Goal: Task Accomplishment & Management: Manage account settings

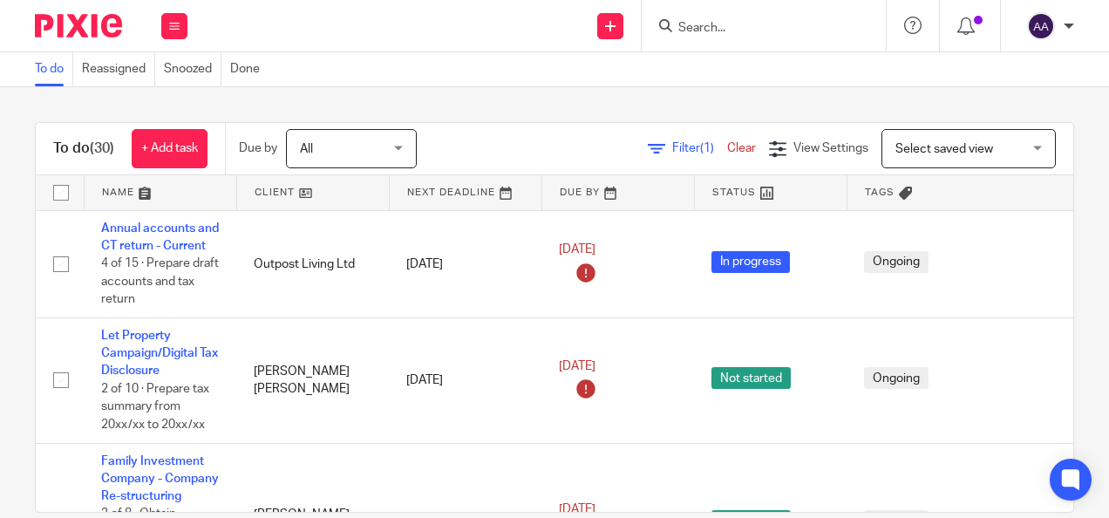
scroll to position [361, 0]
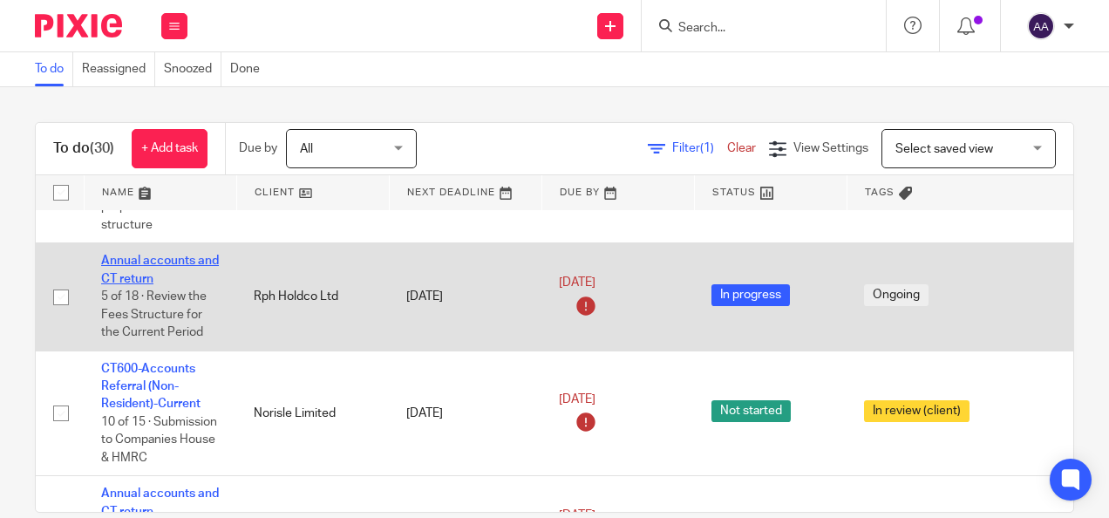
click at [136, 284] on link "Annual accounts and CT return" at bounding box center [160, 270] width 118 height 30
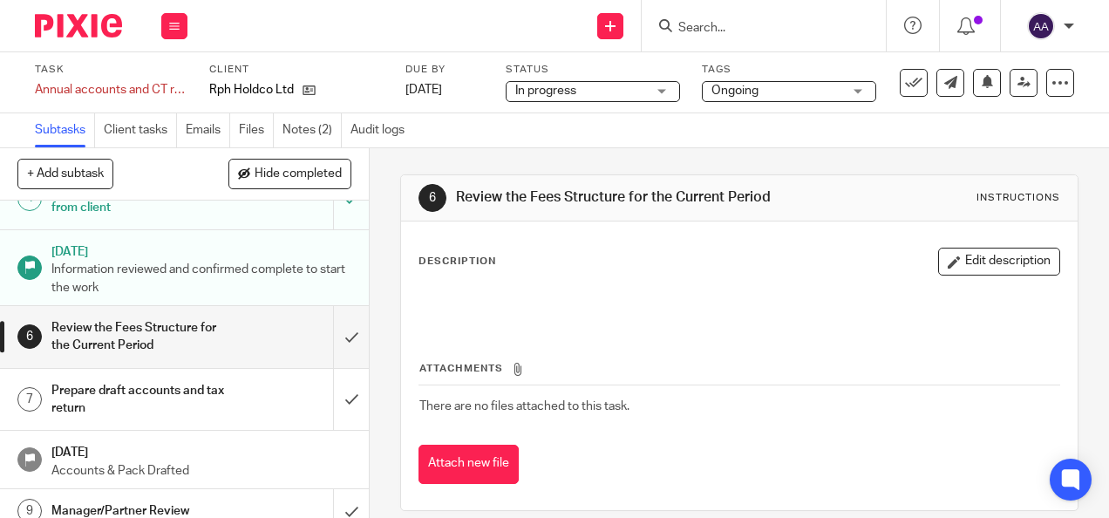
scroll to position [253, 0]
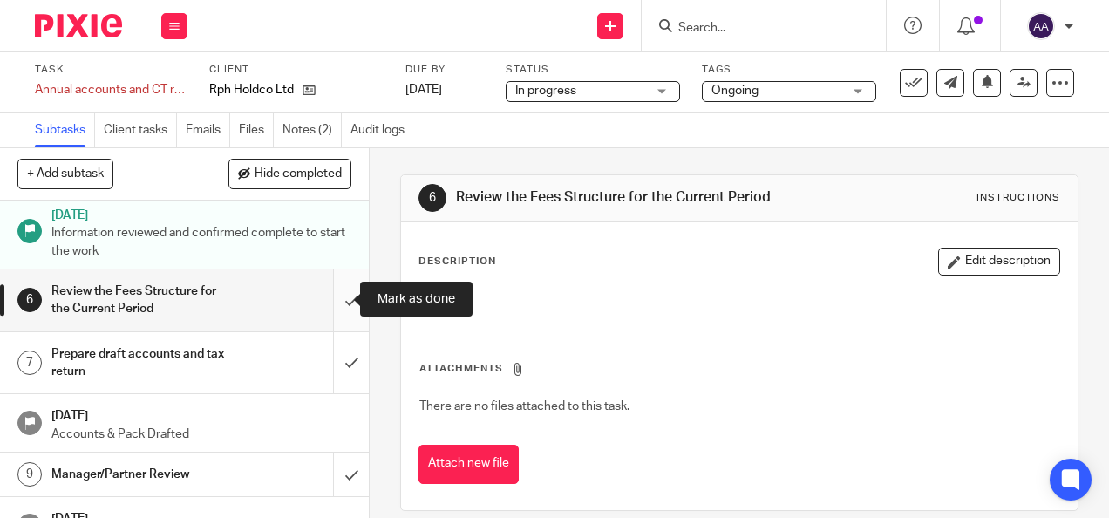
click at [333, 300] on input "submit" at bounding box center [184, 300] width 369 height 62
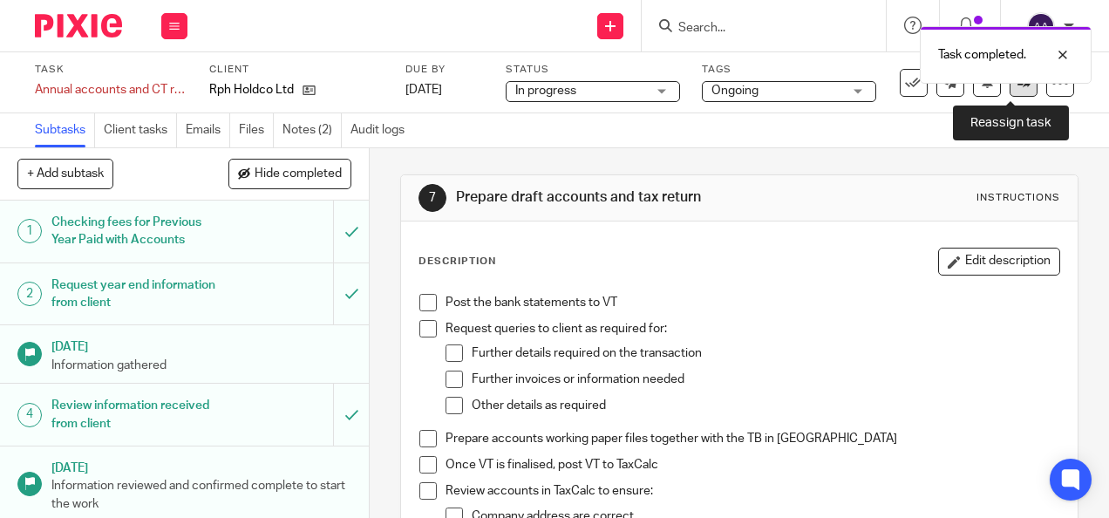
click at [1018, 85] on icon at bounding box center [1024, 82] width 13 height 13
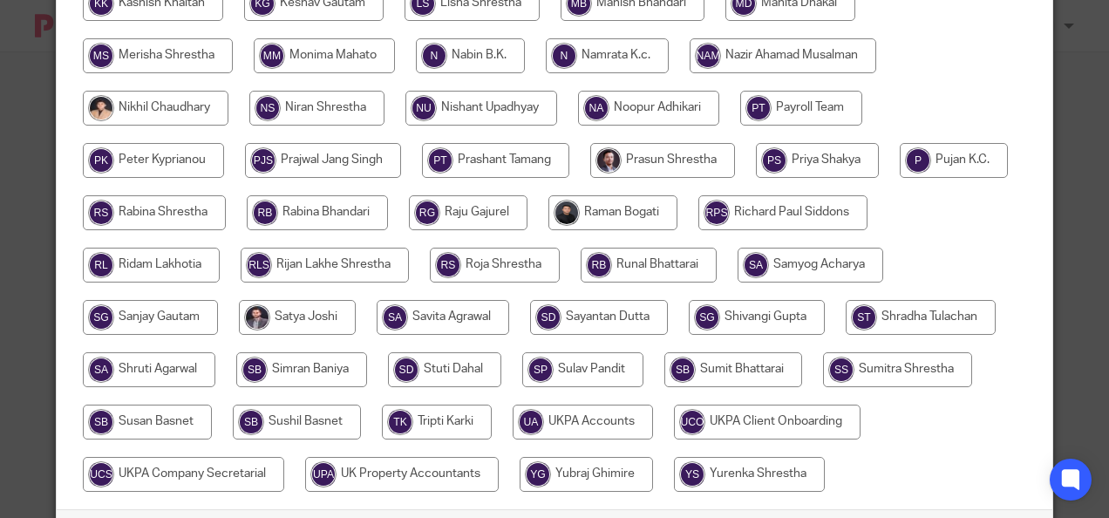
scroll to position [558, 0]
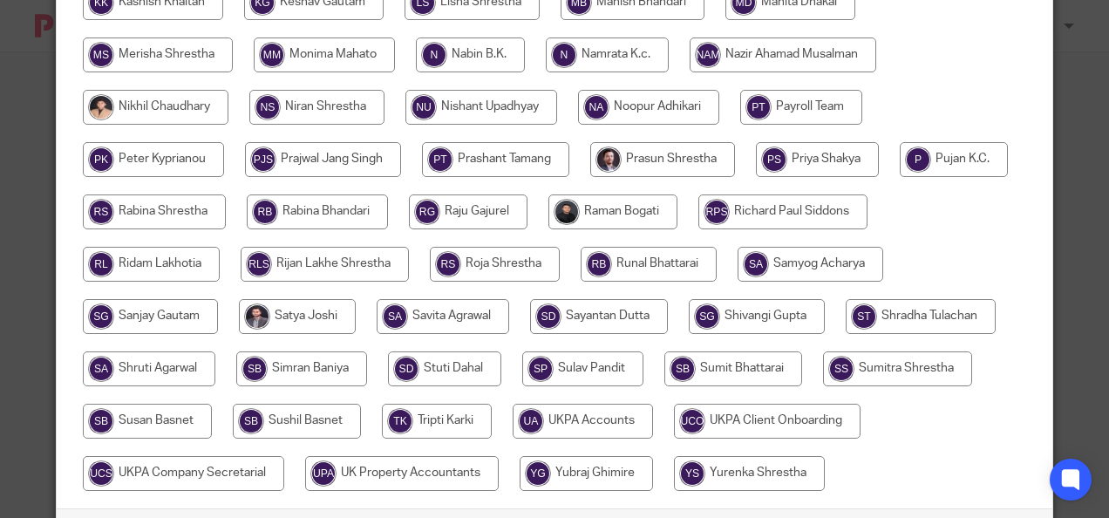
click at [483, 267] on input "radio" at bounding box center [495, 264] width 130 height 35
radio input "true"
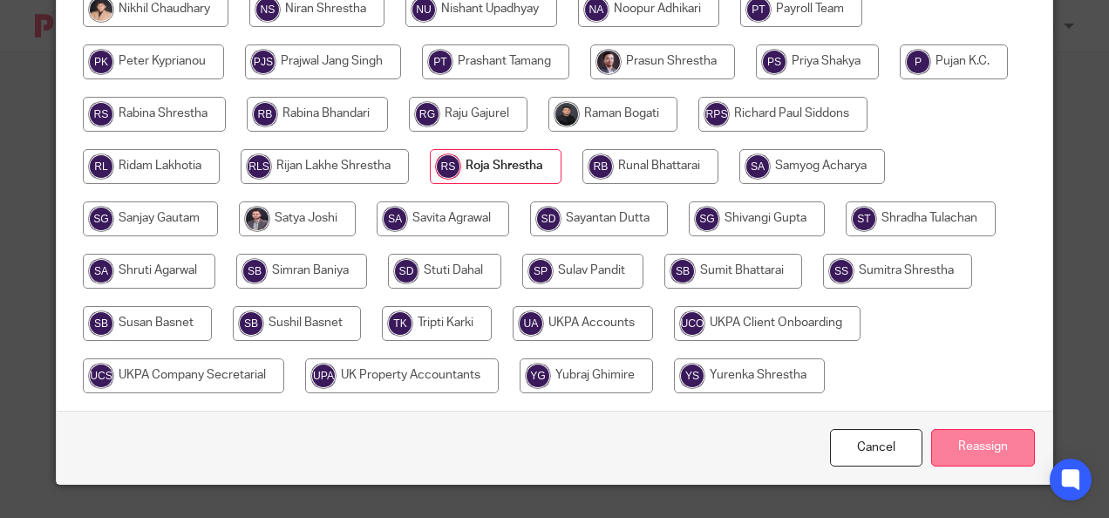
click at [995, 438] on input "Reassign" at bounding box center [983, 448] width 104 height 38
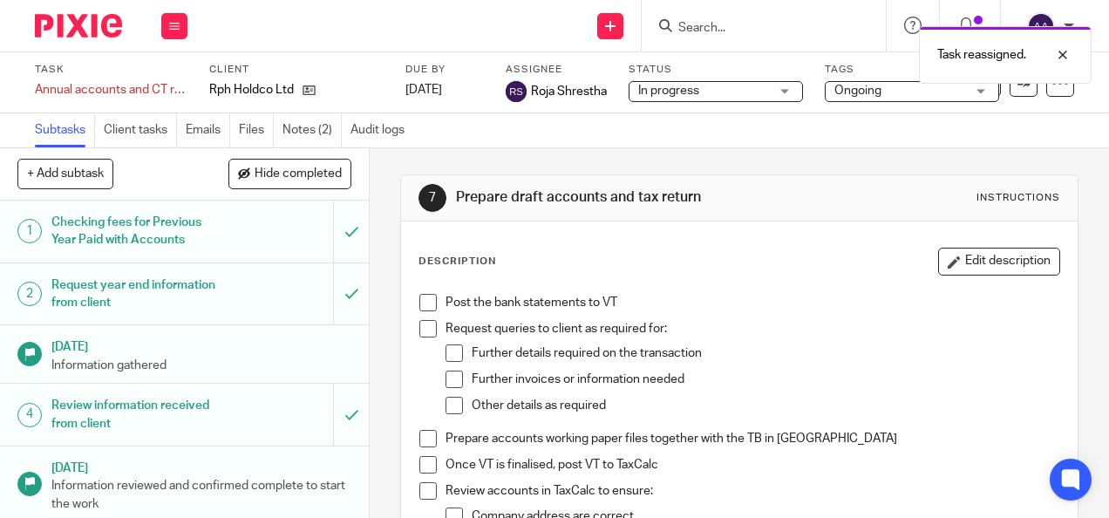
click at [93, 8] on div at bounding box center [72, 25] width 144 height 51
click at [93, 19] on img at bounding box center [78, 26] width 87 height 24
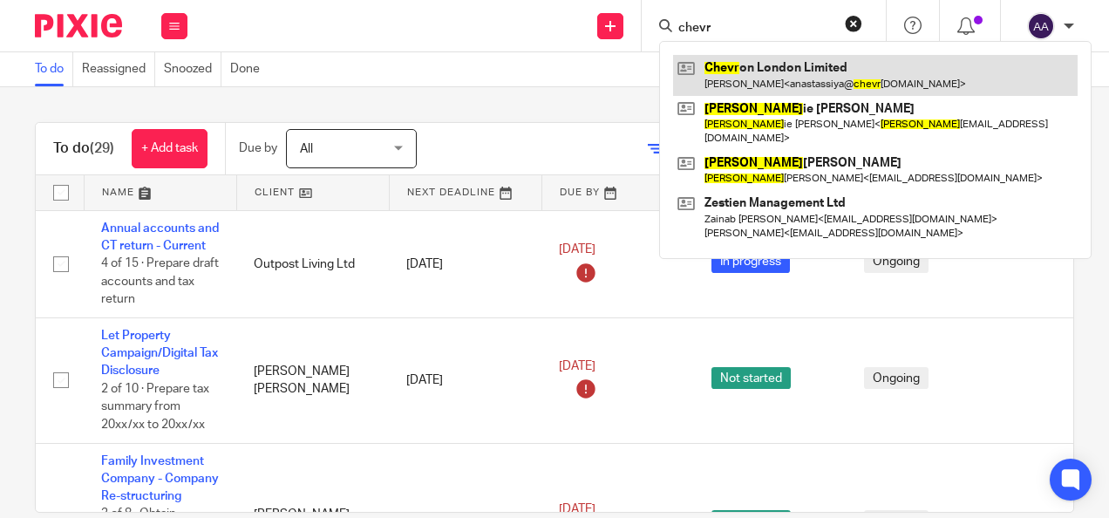
type input "chevr"
click at [753, 78] on link at bounding box center [875, 75] width 405 height 40
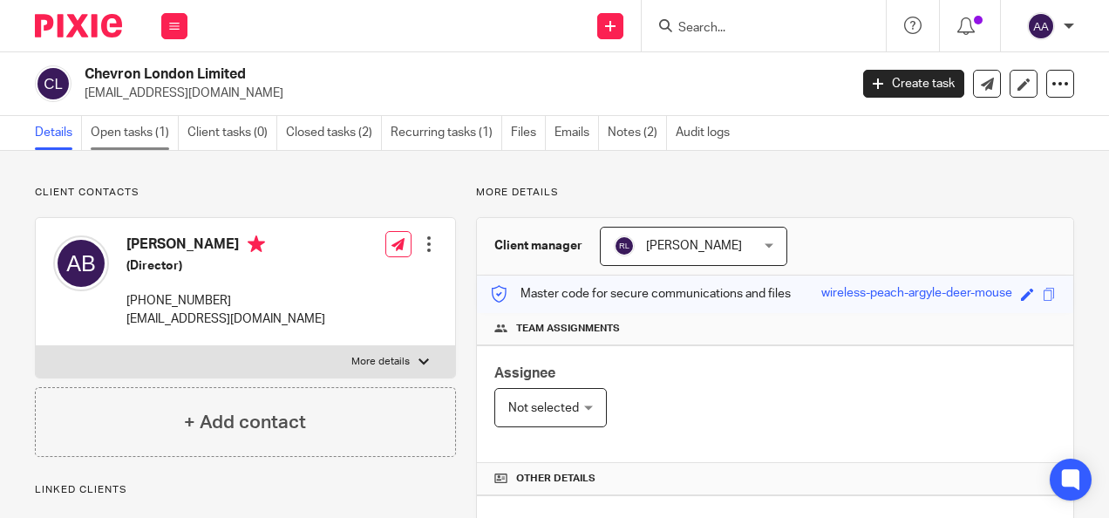
click at [167, 124] on link "Open tasks (1)" at bounding box center [135, 133] width 88 height 34
